Goal: Find specific page/section: Find specific page/section

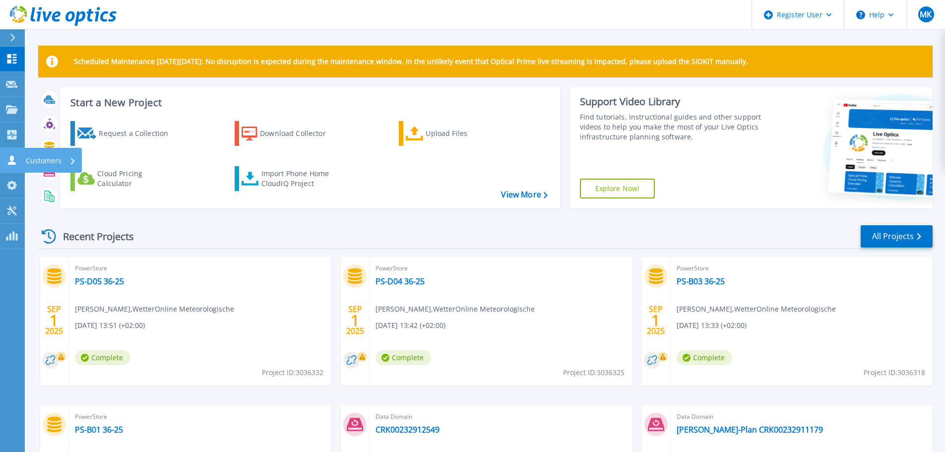
click at [7, 164] on icon at bounding box center [12, 159] width 12 height 9
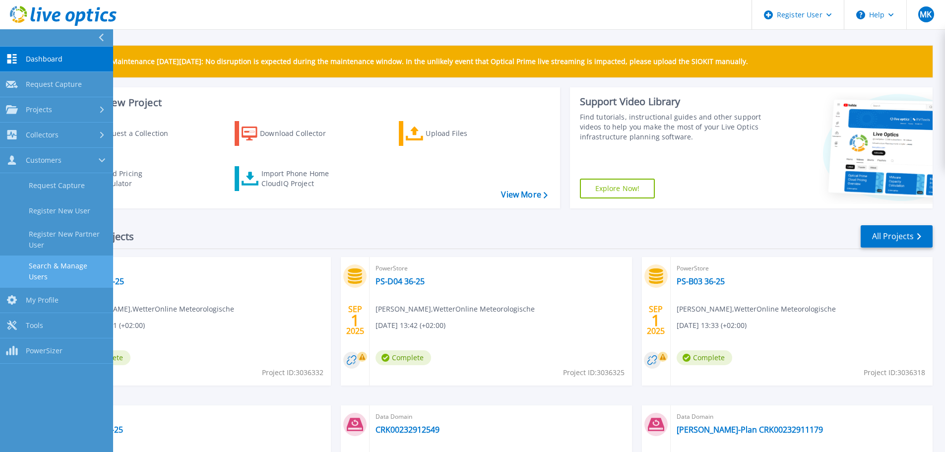
click at [44, 270] on link "Search & Manage Users" at bounding box center [56, 272] width 113 height 32
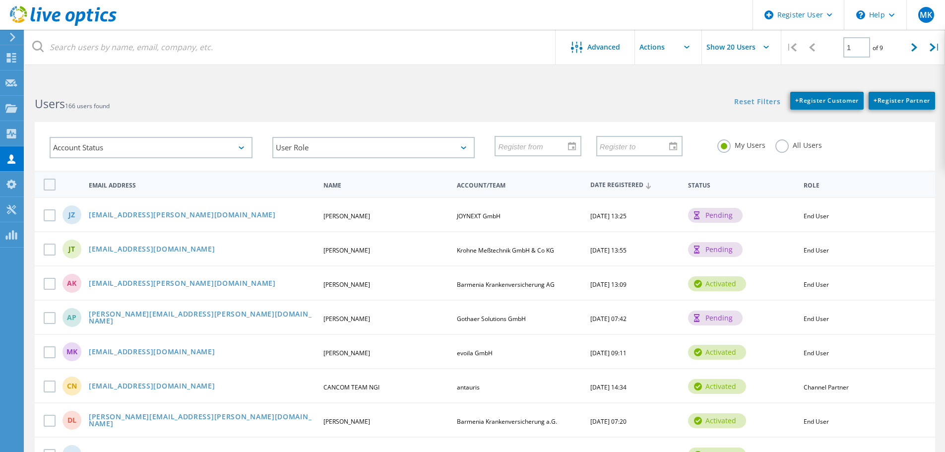
click at [64, 15] on icon at bounding box center [63, 16] width 107 height 20
